Goal: Use online tool/utility: Utilize a website feature to perform a specific function

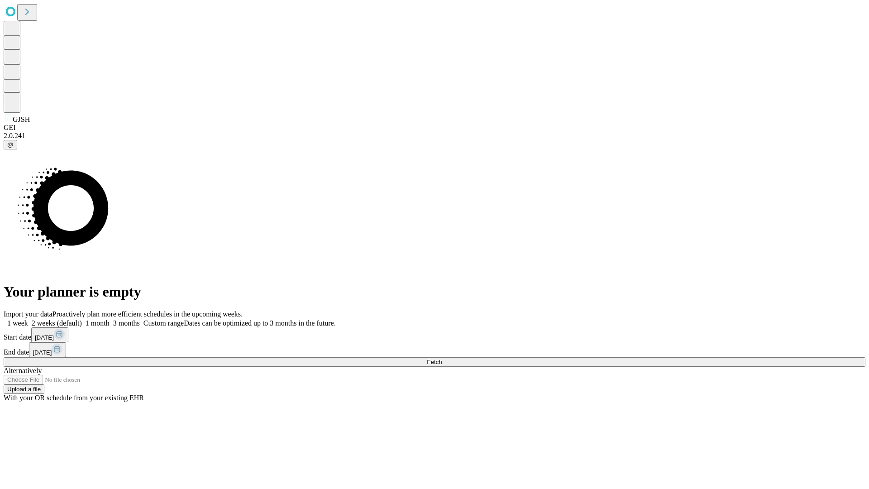
click at [442, 358] on span "Fetch" at bounding box center [434, 361] width 15 height 7
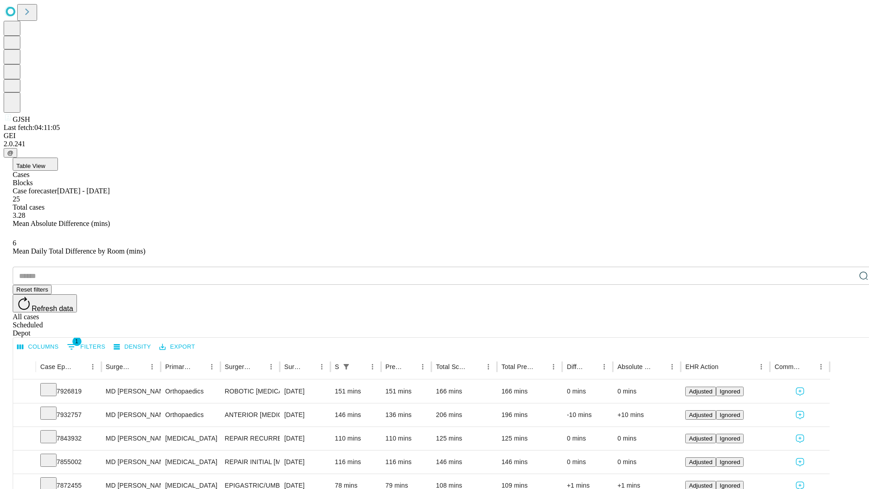
click at [45, 162] on span "Table View" at bounding box center [30, 165] width 29 height 7
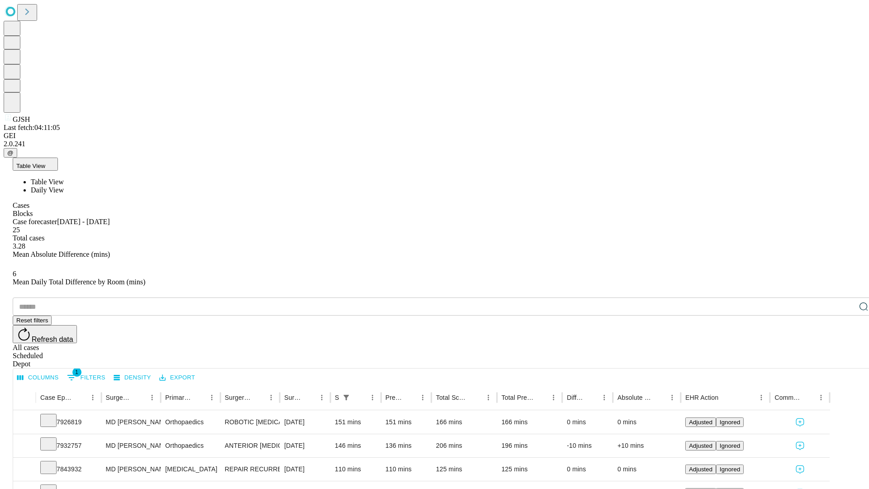
click at [64, 186] on span "Daily View" at bounding box center [47, 190] width 33 height 8
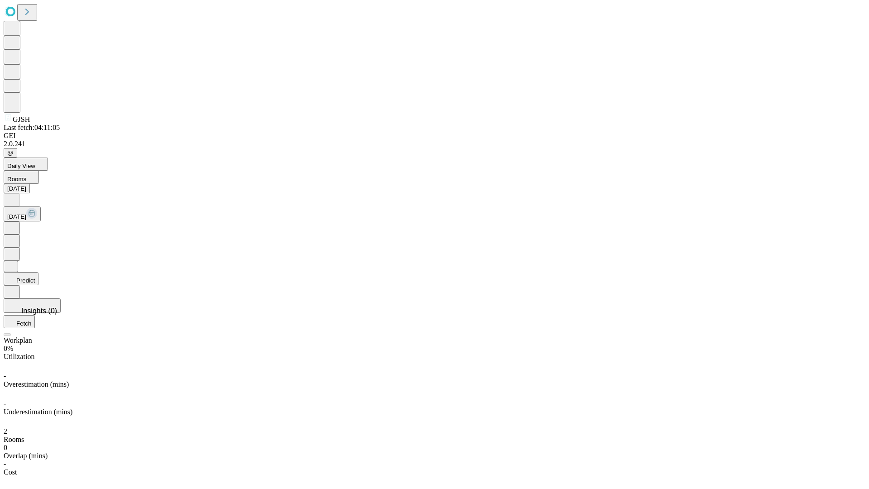
click at [38, 272] on button "Predict" at bounding box center [21, 278] width 35 height 13
